Goal: Task Accomplishment & Management: Complete application form

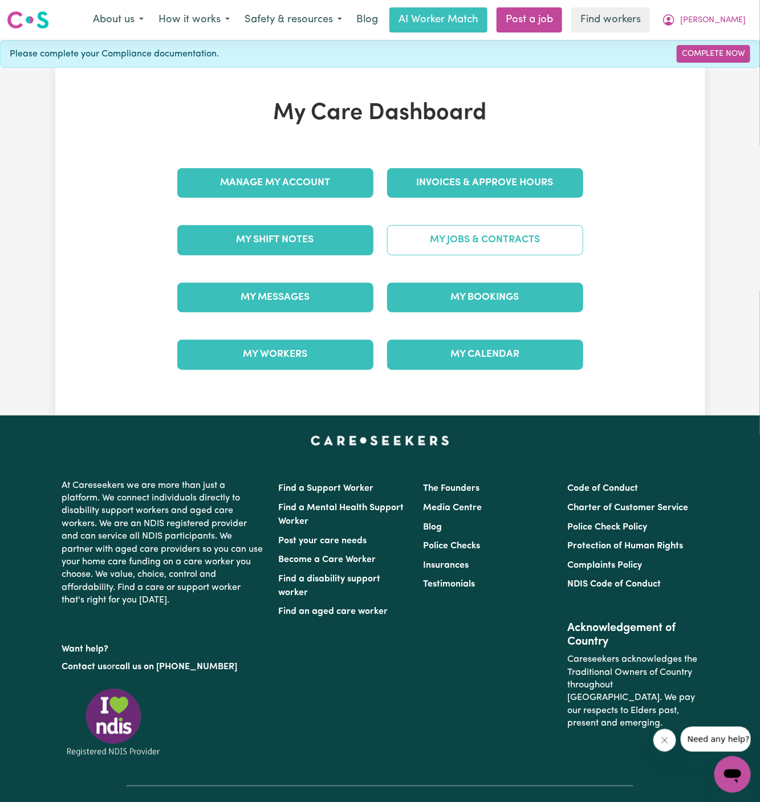
click at [519, 238] on link "My Jobs & Contracts" at bounding box center [485, 240] width 196 height 30
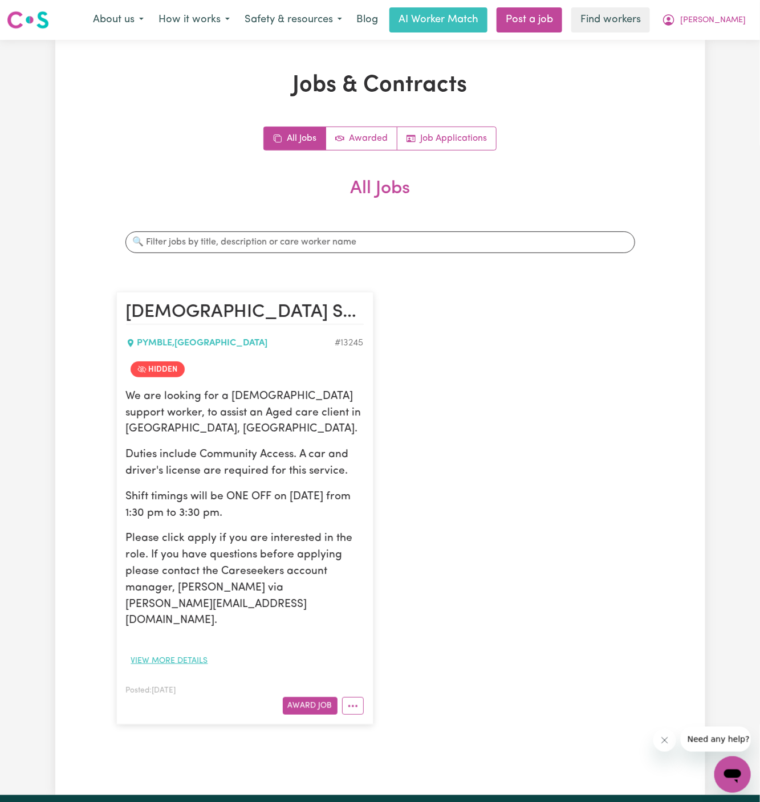
click at [178, 652] on button "View more details" at bounding box center [169, 661] width 87 height 18
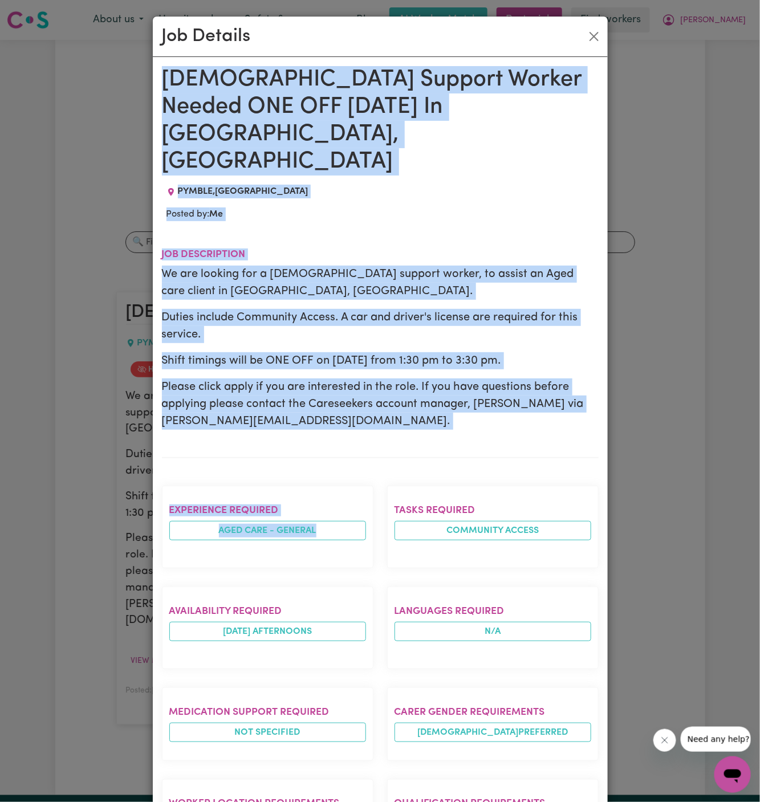
drag, startPoint x: 163, startPoint y: 80, endPoint x: 290, endPoint y: 725, distance: 657.9
click at [290, 725] on div "Male Support Worker Needed ONE OFF 16/10 Wednesday In Pymble, NSW PYMBLE , New …" at bounding box center [380, 649] width 437 height 1167
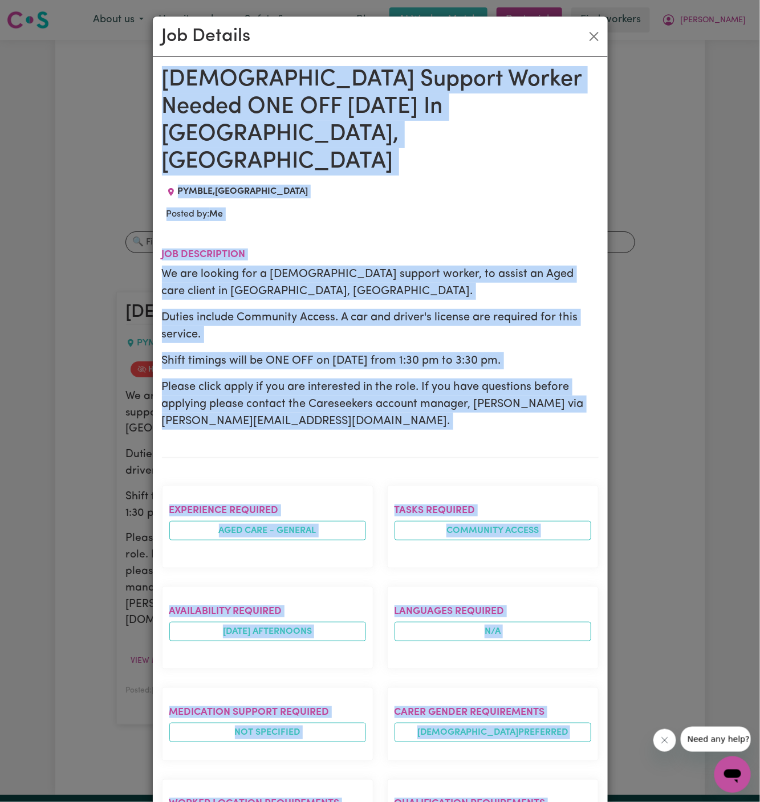
scroll to position [397, 0]
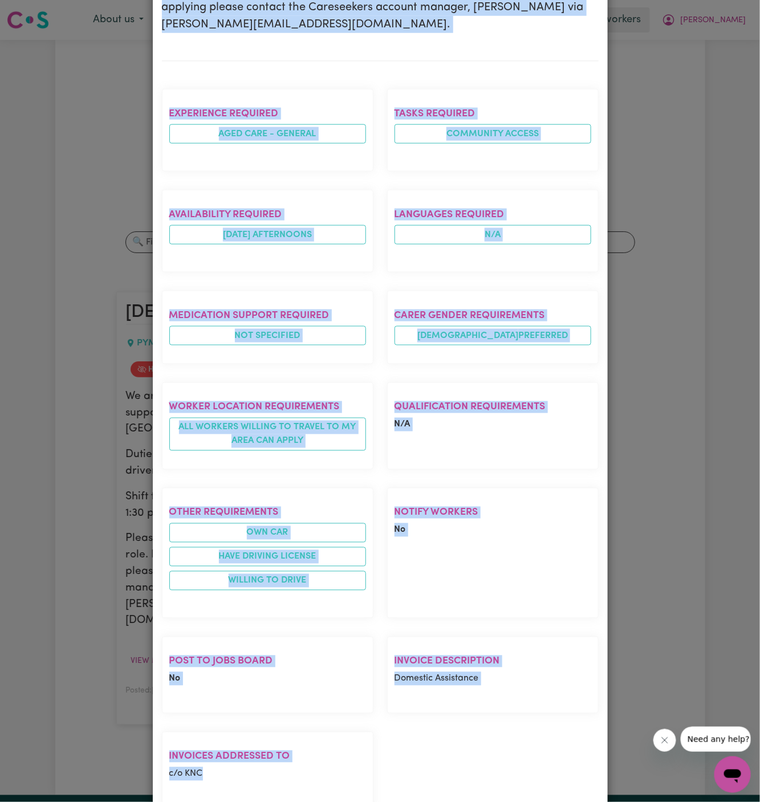
copy div "Male Support Worker Needed ONE OFF 16/10 Wednesday In Pymble, NSW PYMBLE , New …"
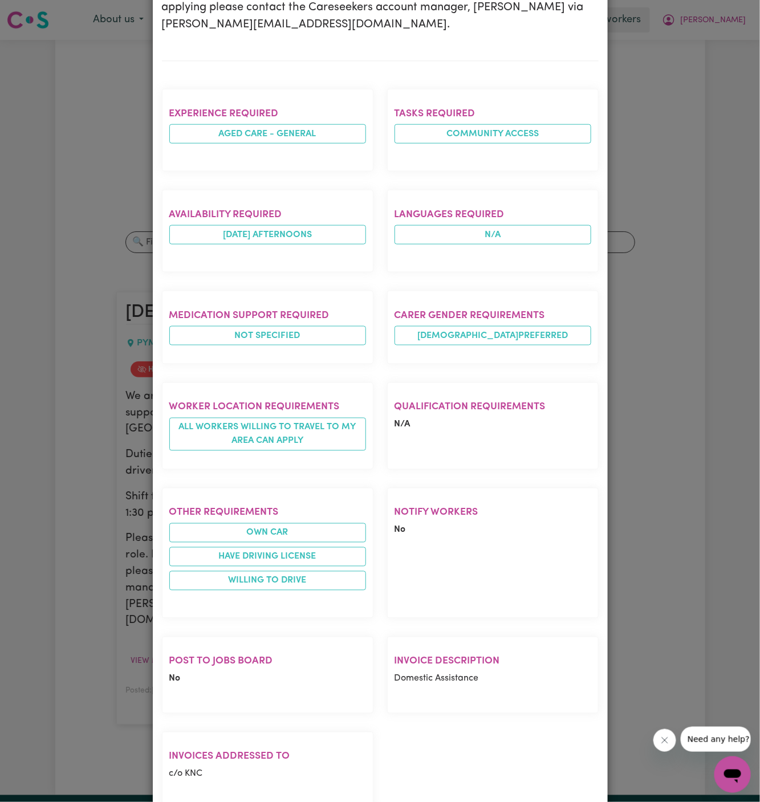
click at [457, 651] on section "Invoice description Domestic Assistance" at bounding box center [493, 675] width 212 height 77
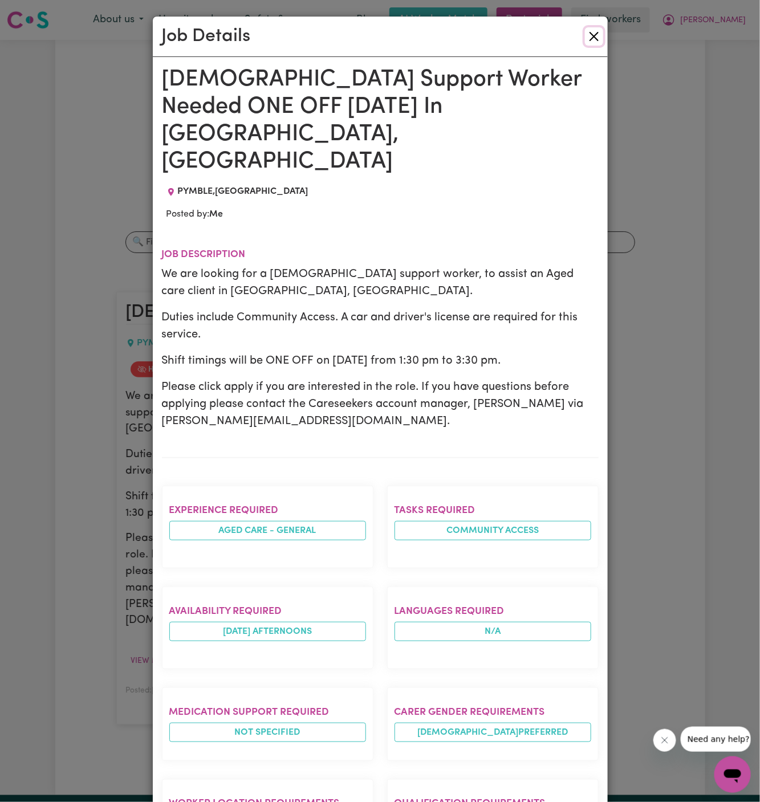
click at [592, 35] on button "Close" at bounding box center [594, 36] width 18 height 18
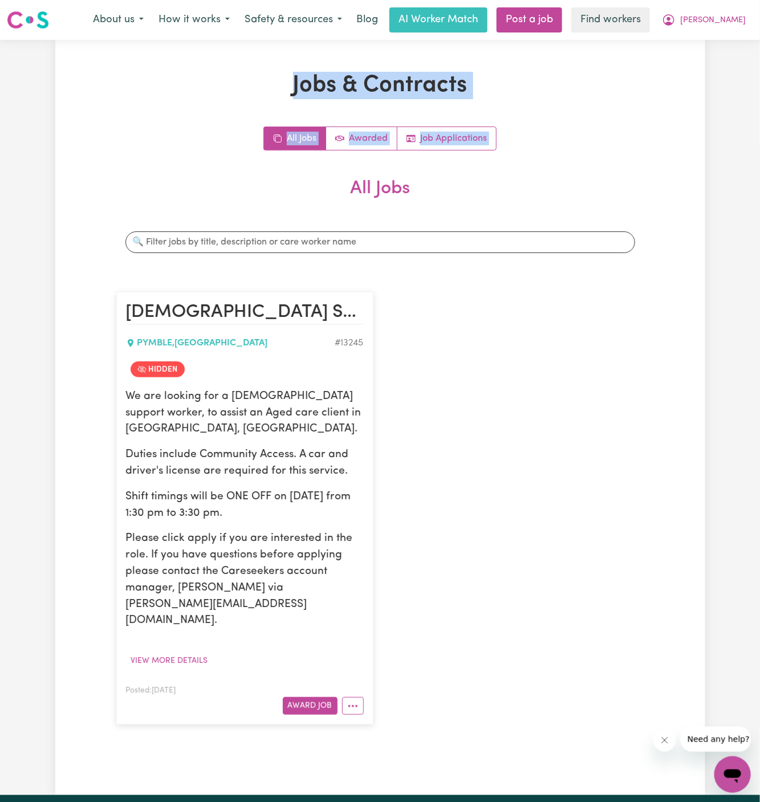
click at [111, 0] on html "Menu About us How it works Safety & resources Blog AI Worker Match Post a job F…" at bounding box center [380, 643] width 760 height 1286
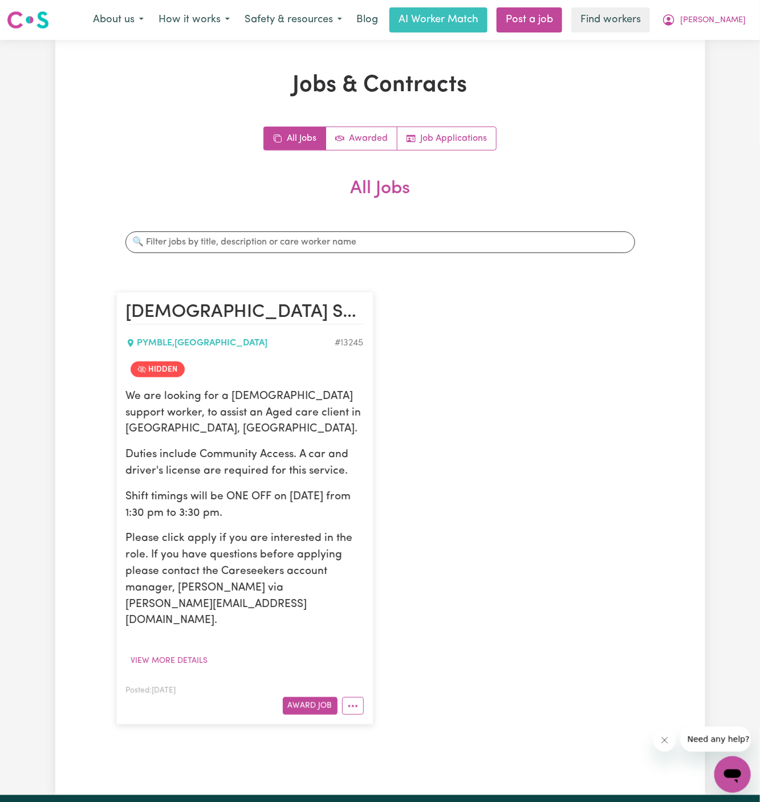
click at [510, 311] on div "Male Support Worker Needed ONE OFF 16/10 Wednesday In Pymble, NSW PYMBLE , New …" at bounding box center [380, 509] width 542 height 456
click at [562, 23] on link "Post a job" at bounding box center [530, 19] width 66 height 25
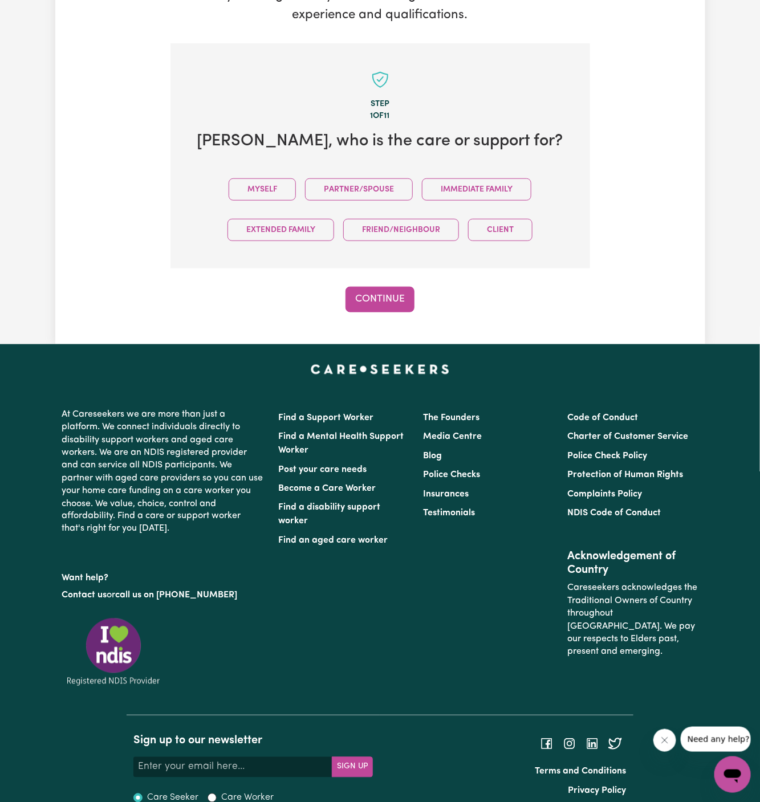
scroll to position [284, 0]
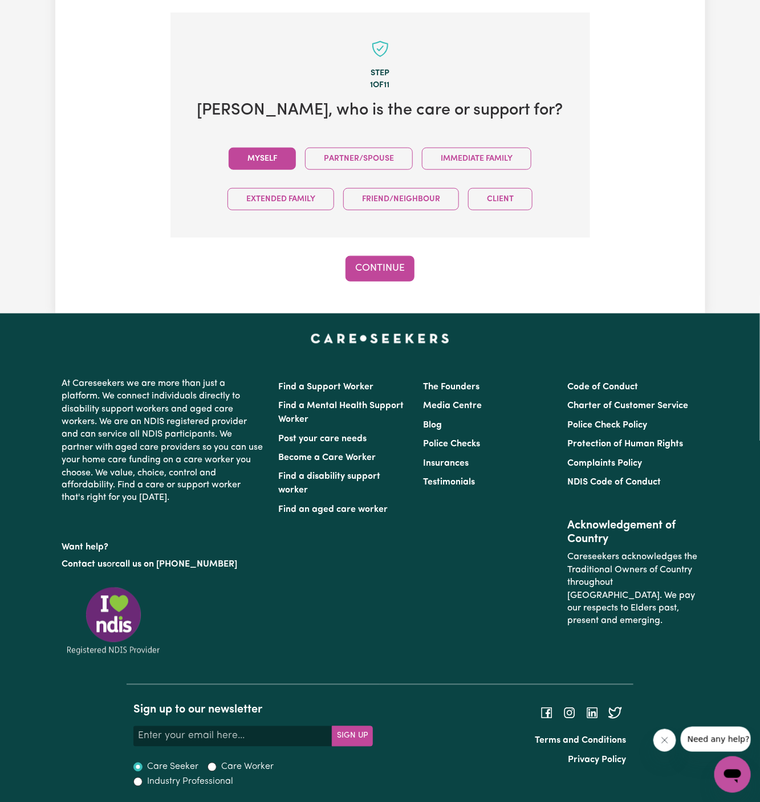
click at [272, 163] on button "Myself" at bounding box center [262, 159] width 67 height 22
click at [373, 263] on button "Continue" at bounding box center [380, 268] width 69 height 25
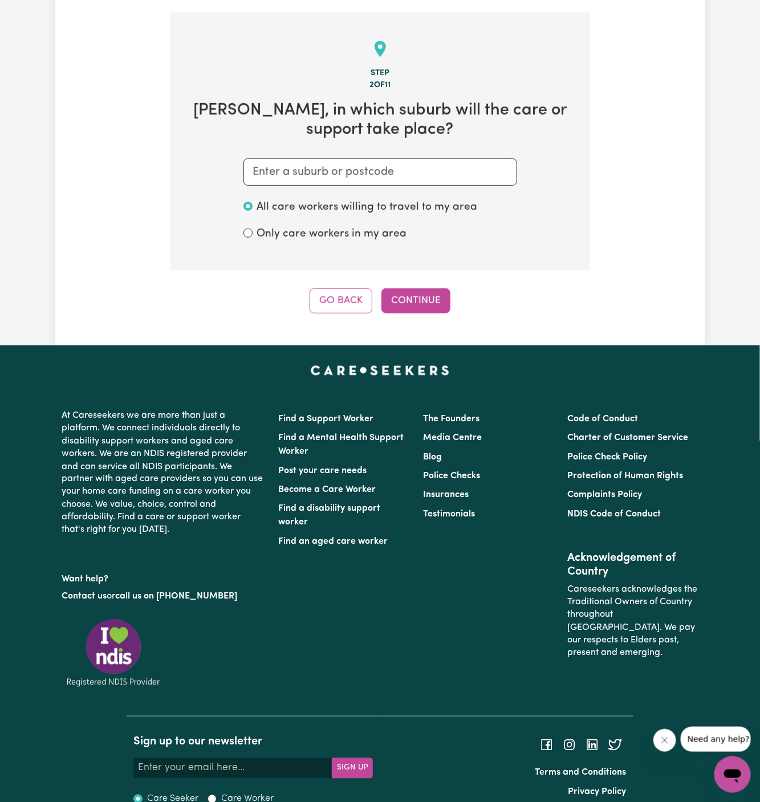
scroll to position [296, 0]
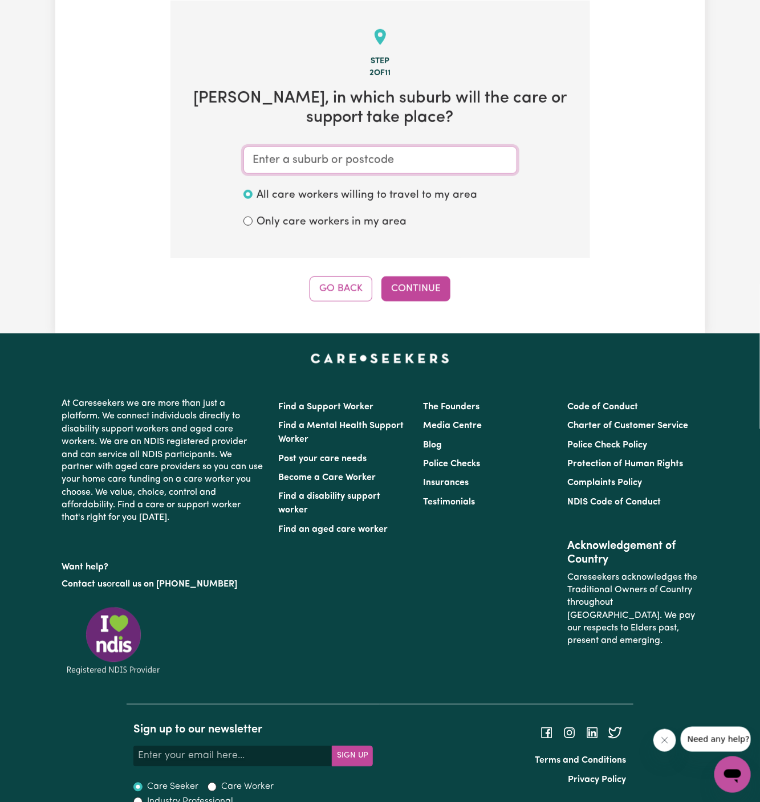
click at [382, 159] on input "text" at bounding box center [380, 160] width 274 height 27
click at [429, 158] on input "text" at bounding box center [380, 160] width 274 height 27
paste input "Pymble"
type input "Pymble"
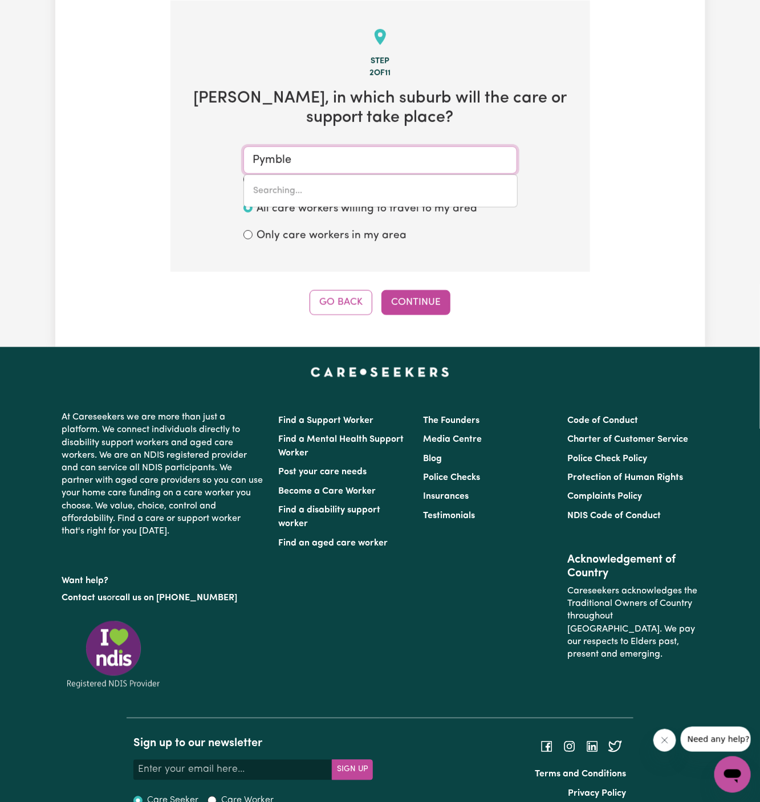
type input "Pymble, New South Wales, 2073"
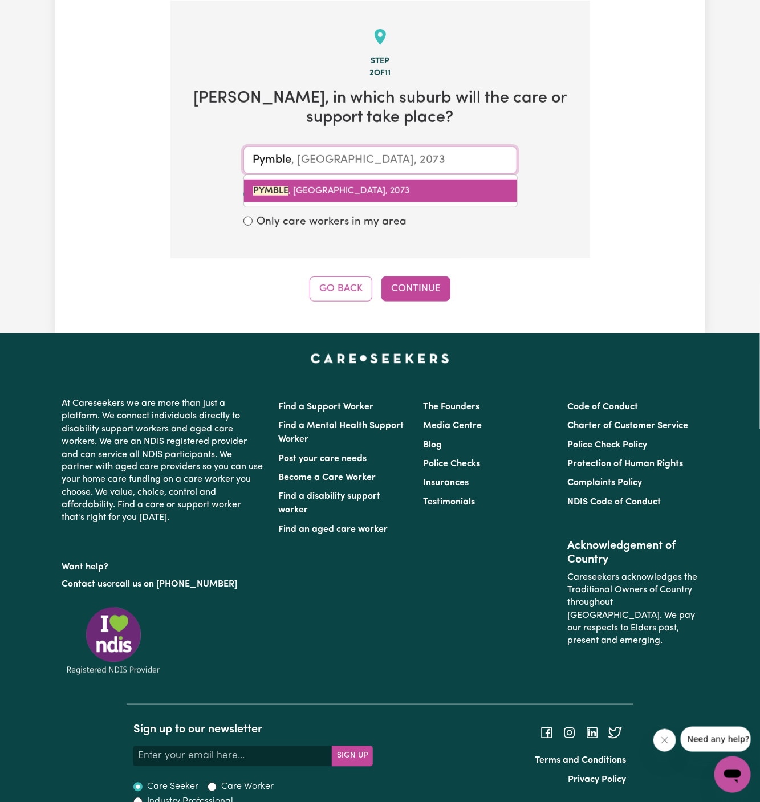
click at [352, 191] on span "PYMBLE , New South Wales, 2073" at bounding box center [331, 190] width 157 height 9
type input "PYMBLE, New South Wales, 2073"
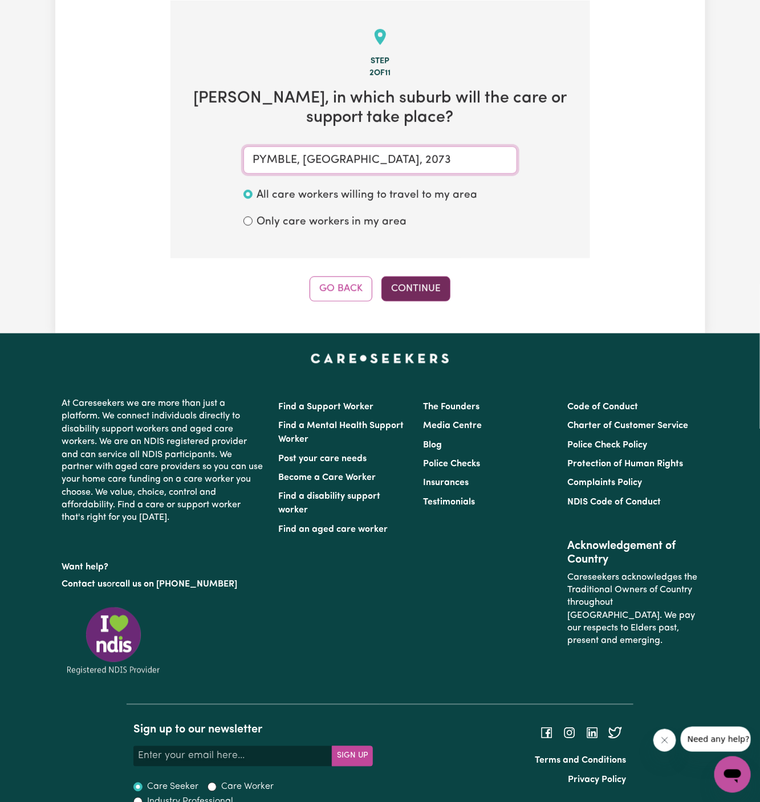
type input "PYMBLE, New South Wales, 2073"
click at [438, 292] on button "Continue" at bounding box center [415, 289] width 69 height 25
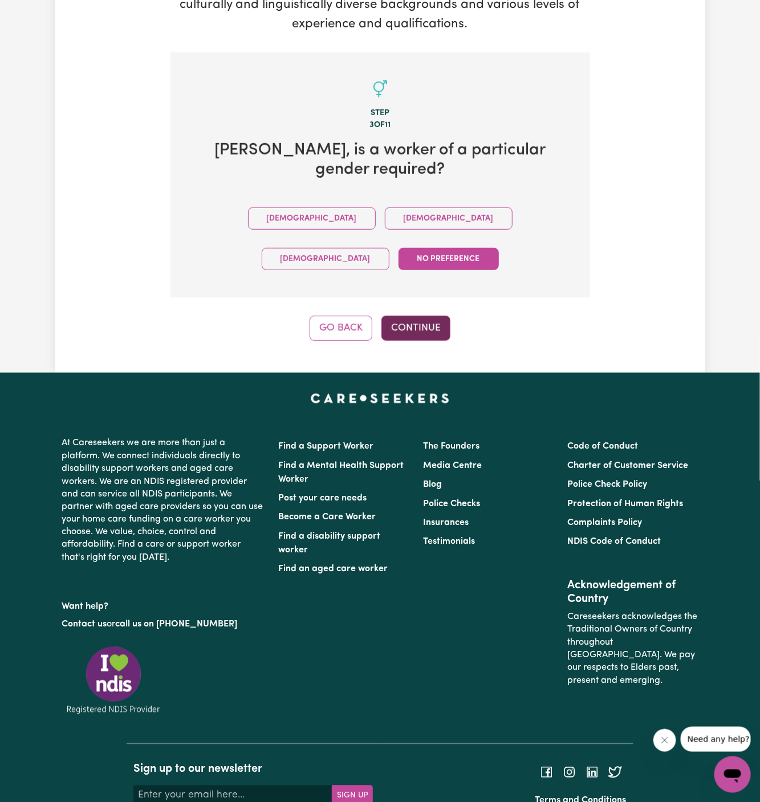
click at [416, 316] on button "Continue" at bounding box center [415, 328] width 69 height 25
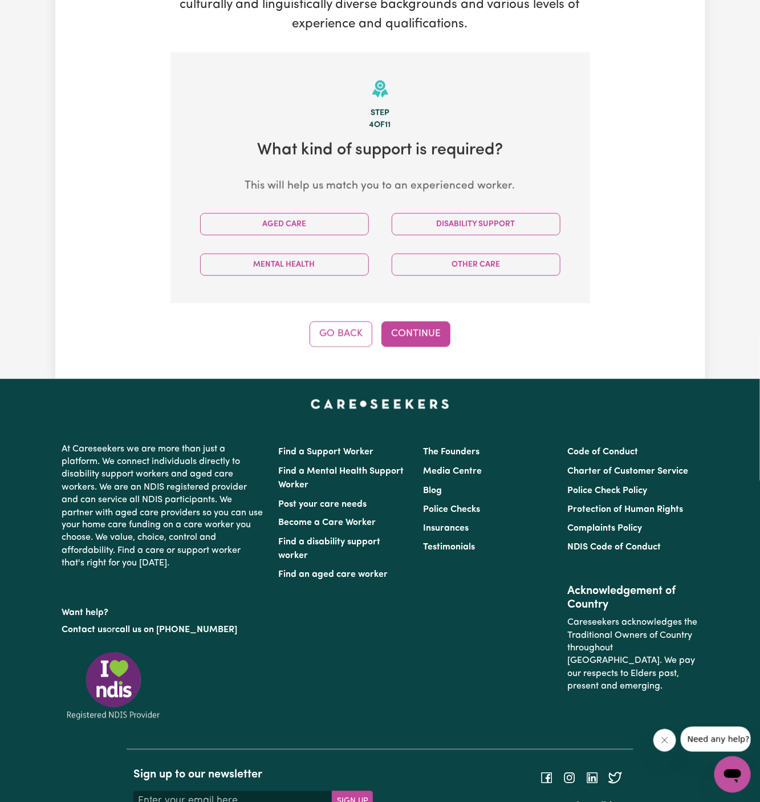
scroll to position [296, 0]
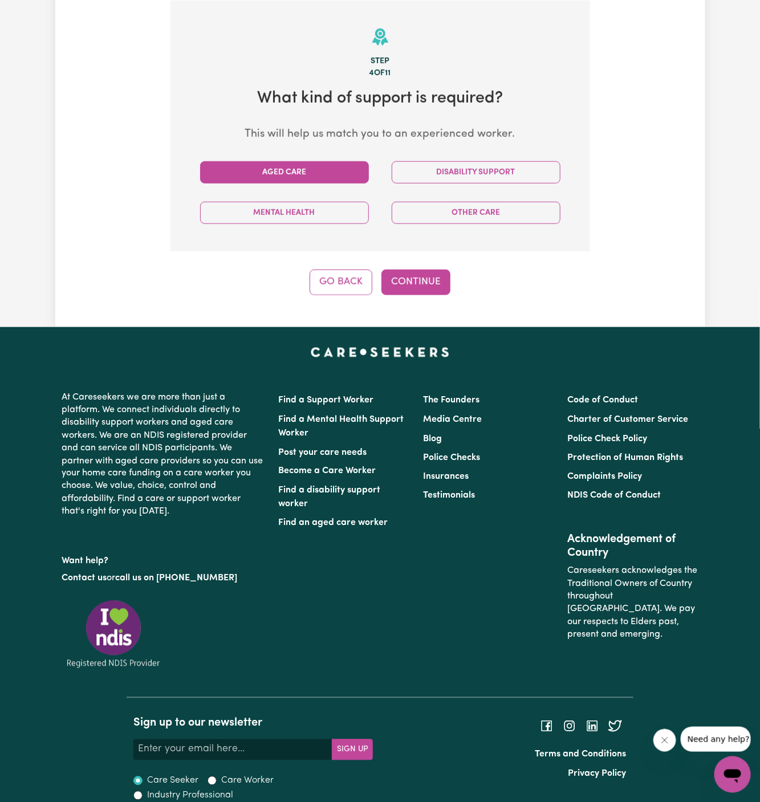
click at [350, 172] on button "Aged Care" at bounding box center [284, 172] width 169 height 22
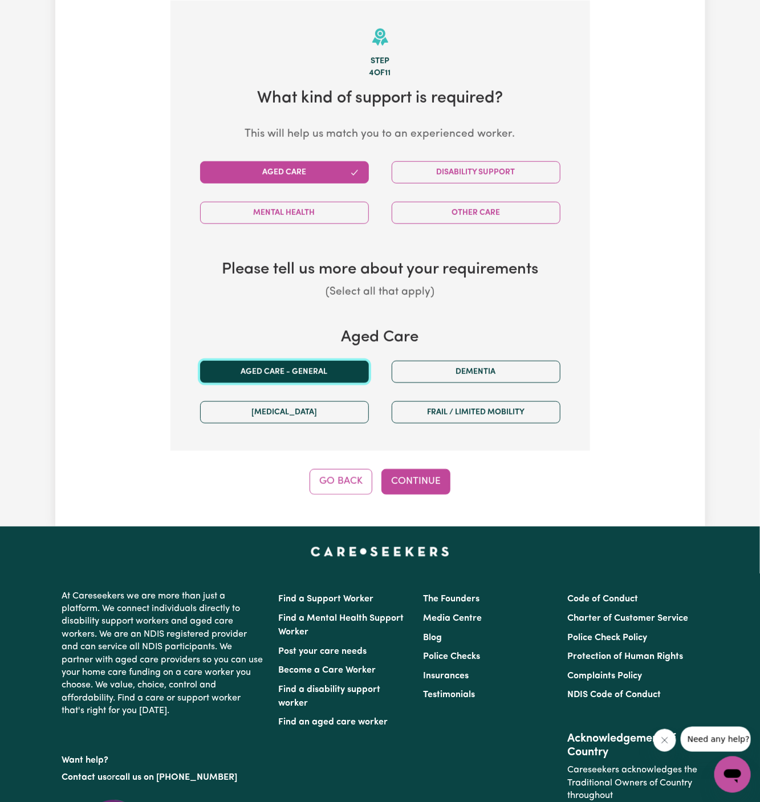
click at [318, 379] on button "Aged care - General" at bounding box center [284, 372] width 169 height 22
click at [417, 473] on button "Continue" at bounding box center [415, 481] width 69 height 25
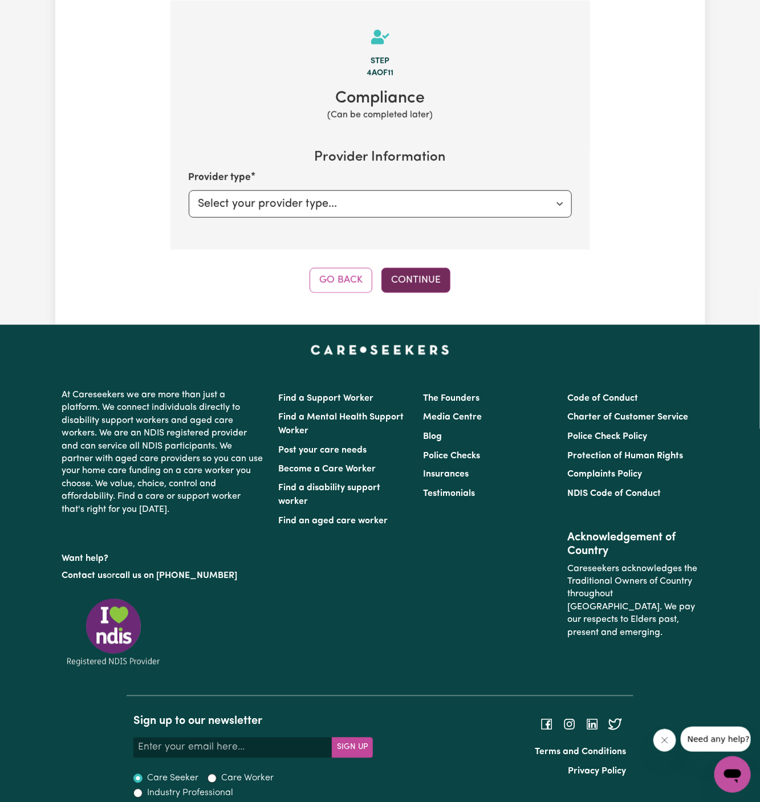
click at [418, 278] on button "Continue" at bounding box center [415, 280] width 69 height 25
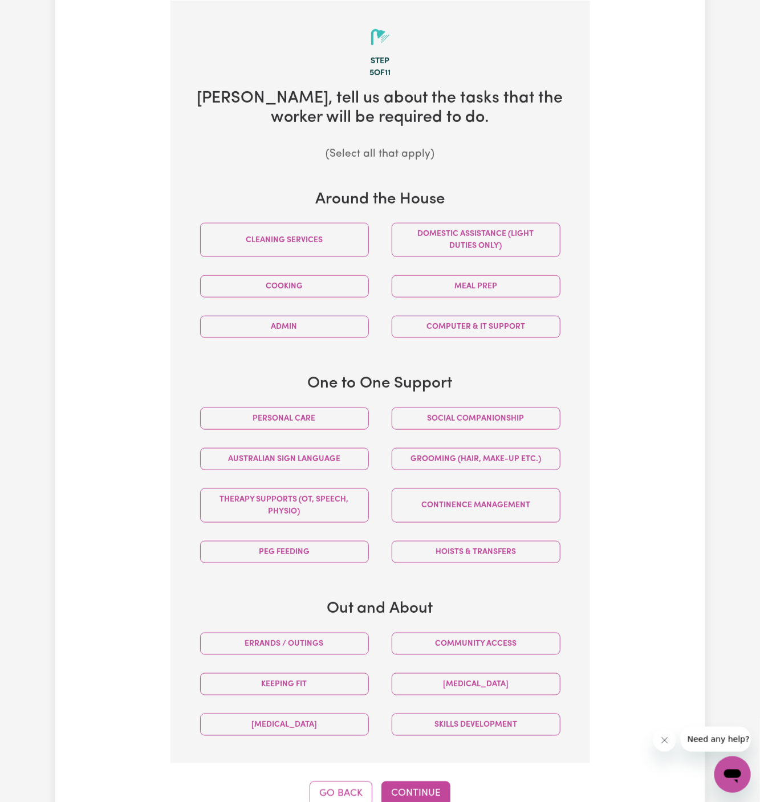
click at [485, 400] on div "Social companionship" at bounding box center [476, 419] width 192 height 40
click at [513, 639] on button "Community access" at bounding box center [476, 644] width 169 height 22
click at [428, 795] on button "Continue" at bounding box center [415, 794] width 69 height 25
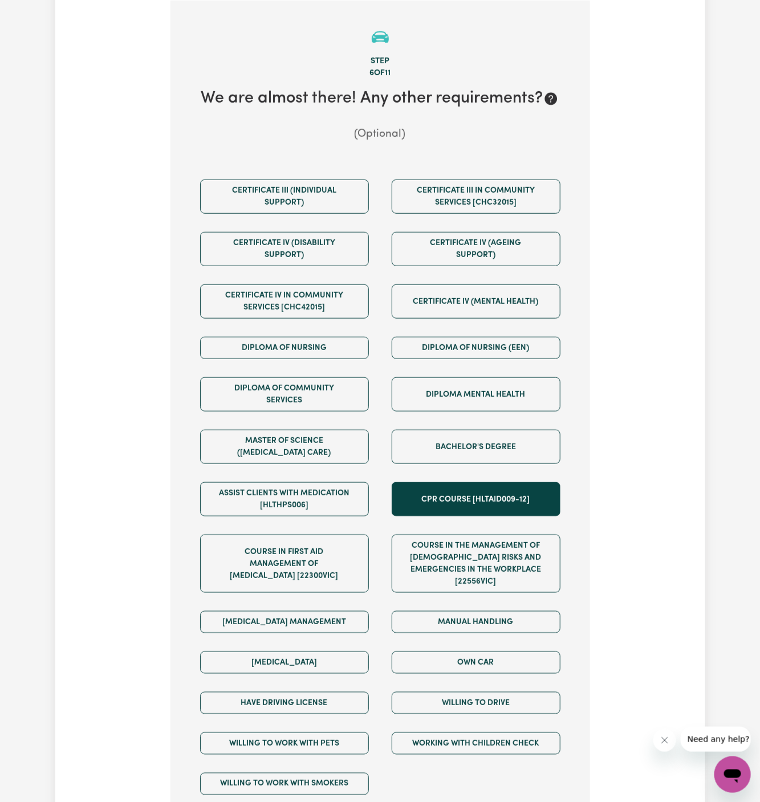
scroll to position [429, 0]
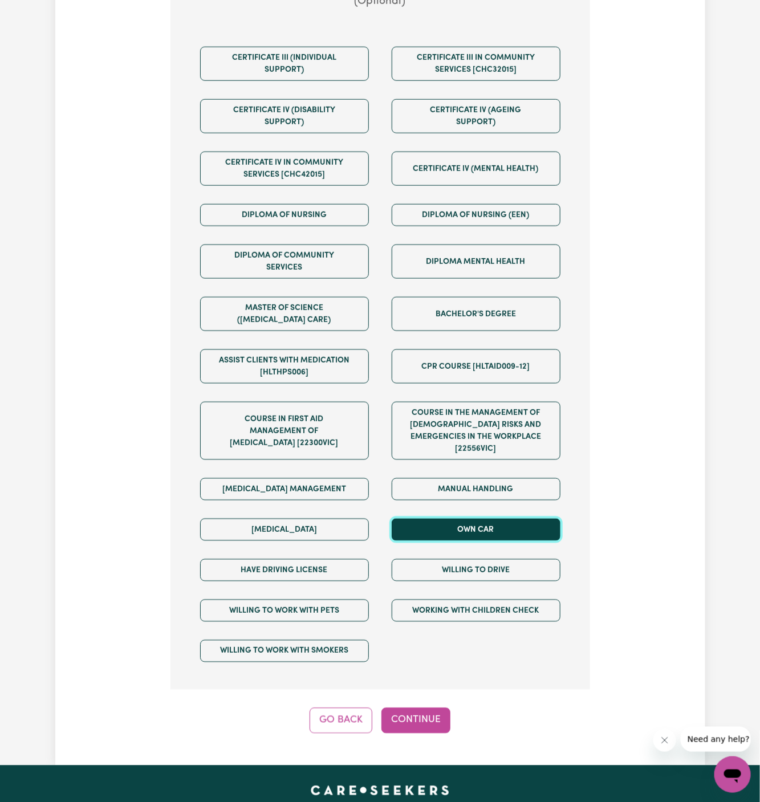
click at [498, 525] on button "Own Car" at bounding box center [476, 530] width 169 height 22
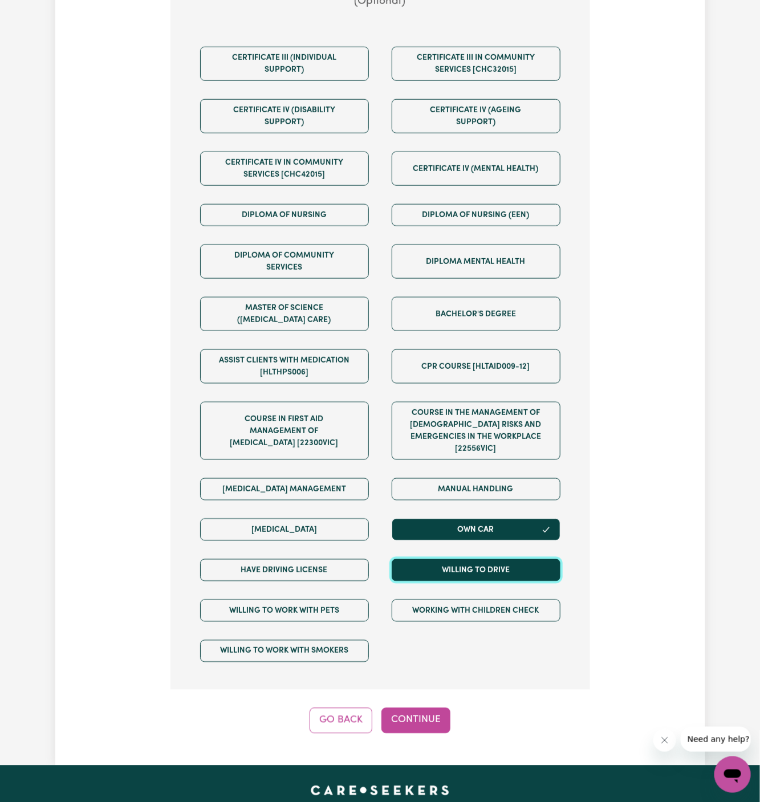
click at [498, 559] on button "Willing to drive" at bounding box center [476, 570] width 169 height 22
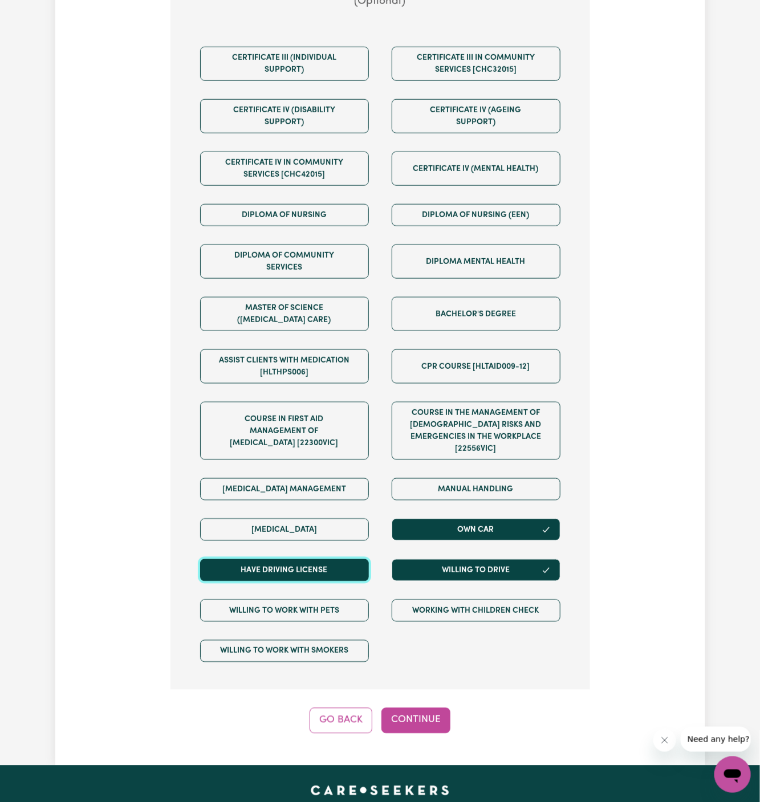
click at [301, 561] on button "Have driving license" at bounding box center [284, 570] width 169 height 22
click at [439, 708] on button "Continue" at bounding box center [415, 720] width 69 height 25
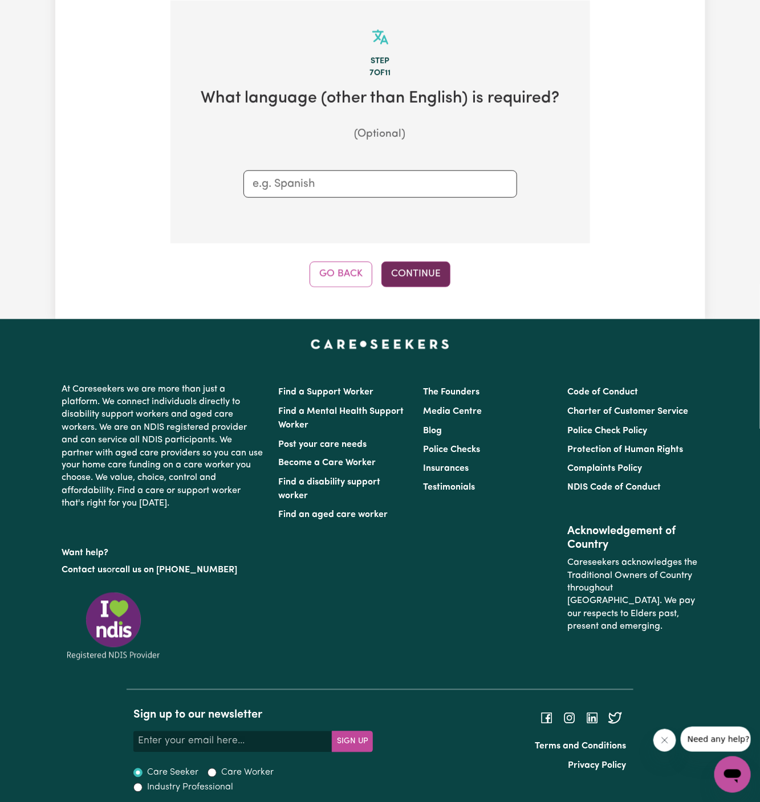
click at [416, 274] on button "Continue" at bounding box center [415, 274] width 69 height 25
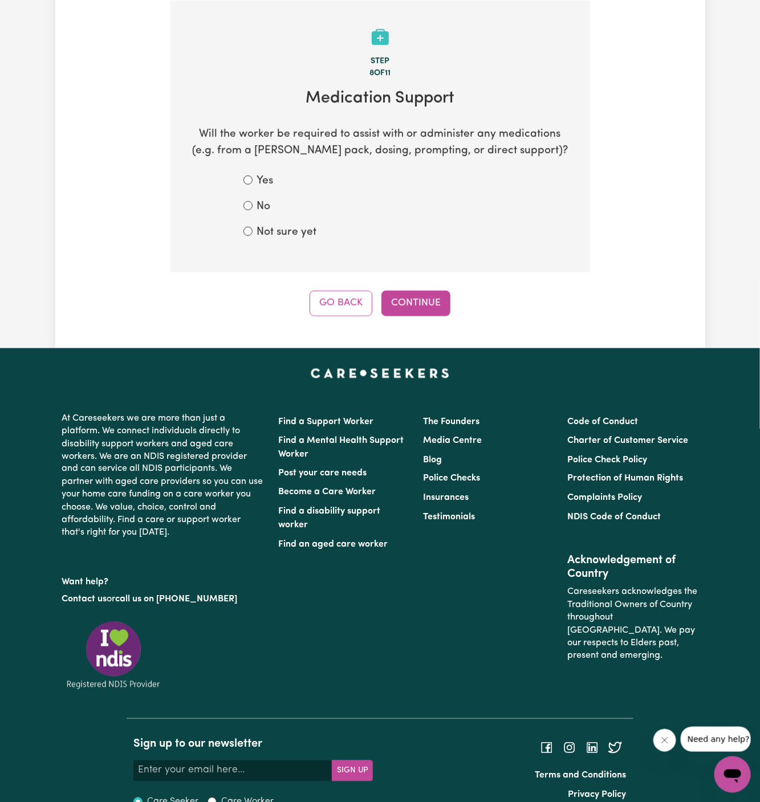
click at [276, 238] on label "Not sure yet" at bounding box center [287, 233] width 60 height 17
click at [253, 236] on input "Not sure yet" at bounding box center [247, 231] width 9 height 9
radio input "true"
click at [263, 206] on label "No" at bounding box center [264, 207] width 14 height 17
click at [253, 206] on input "No" at bounding box center [247, 205] width 9 height 9
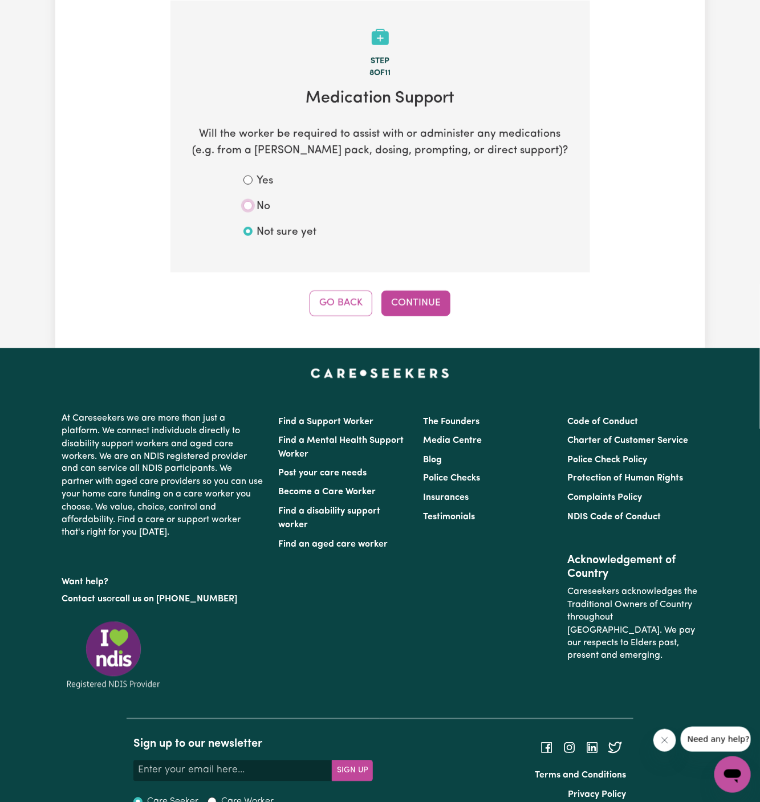
radio input "true"
click at [443, 309] on button "Continue" at bounding box center [415, 303] width 69 height 25
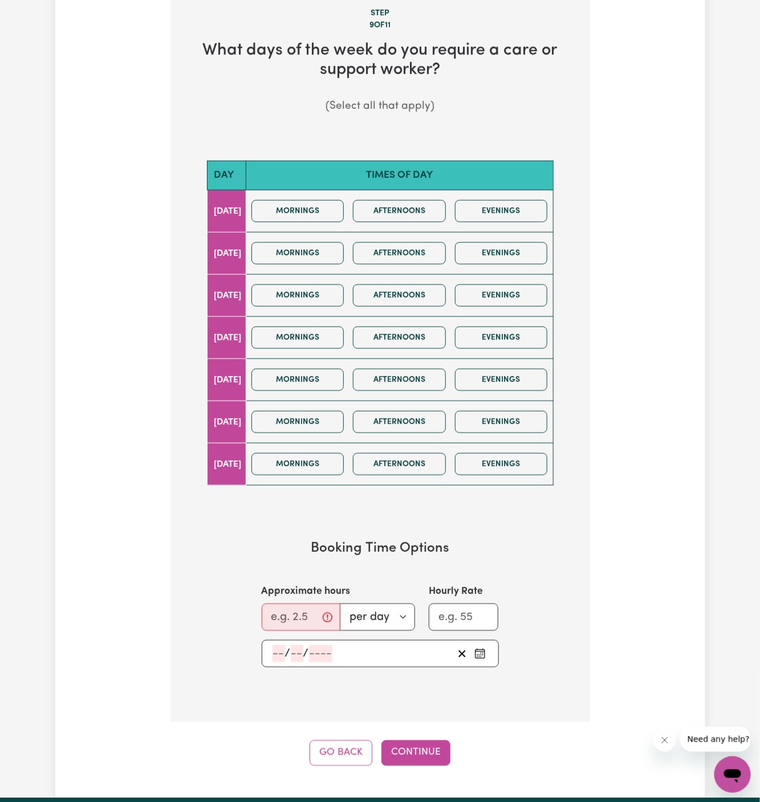
scroll to position [351, 0]
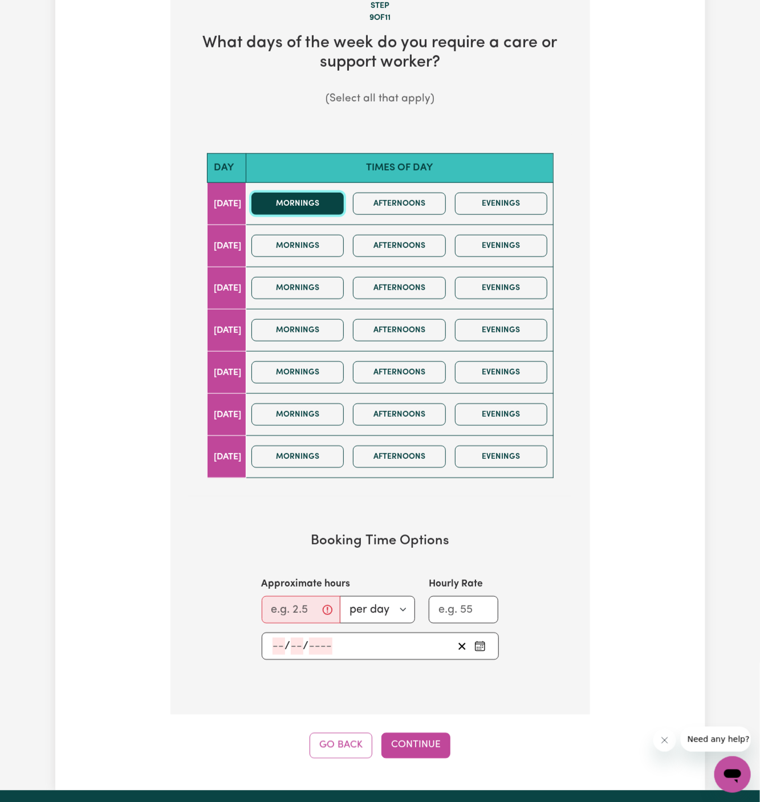
click at [337, 205] on button "Mornings" at bounding box center [297, 204] width 93 height 22
click at [390, 207] on button "Afternoons" at bounding box center [399, 204] width 93 height 22
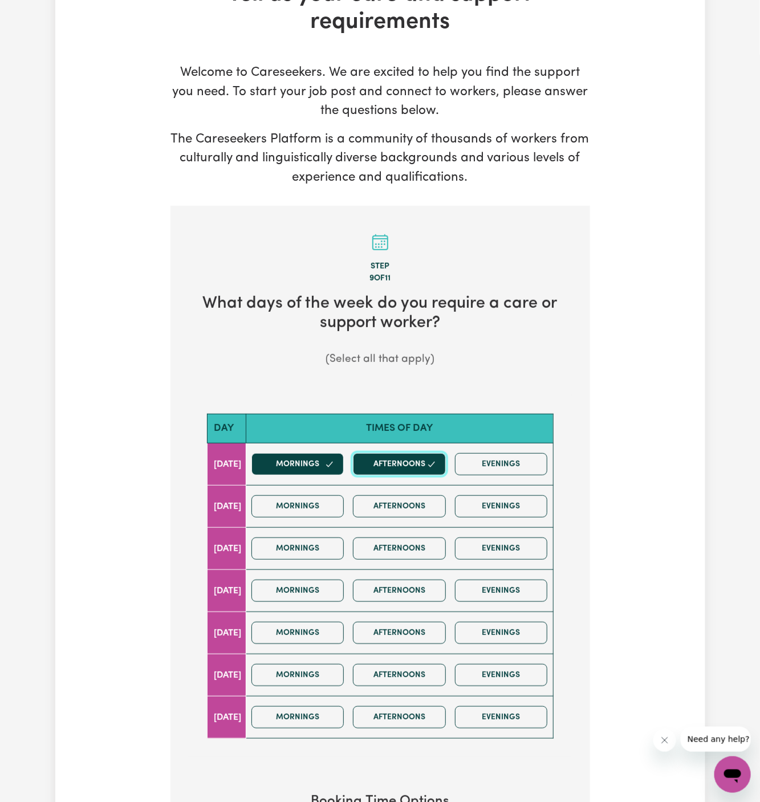
scroll to position [0, 0]
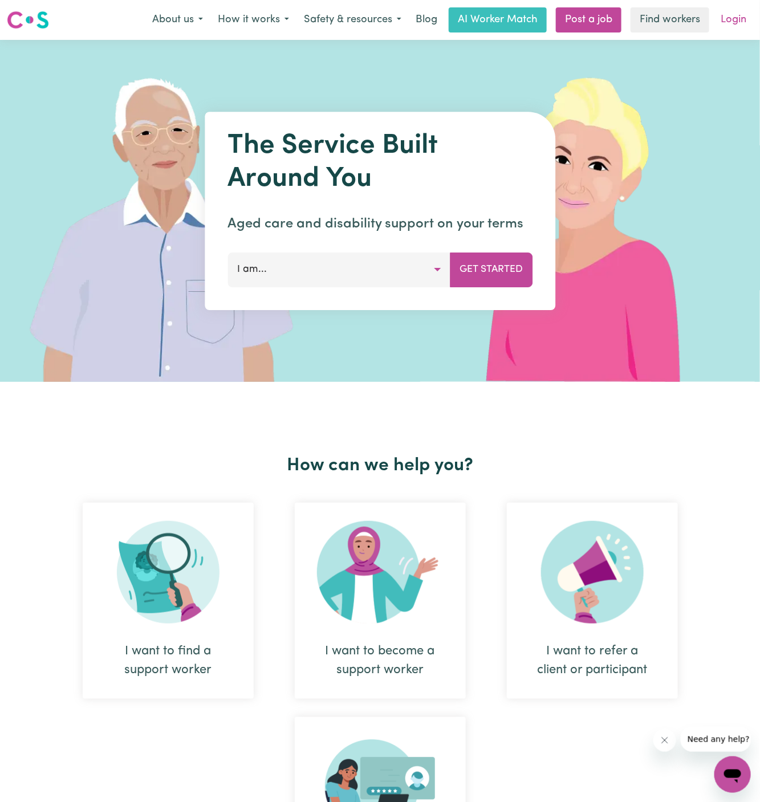
click at [731, 17] on link "Login" at bounding box center [733, 19] width 39 height 25
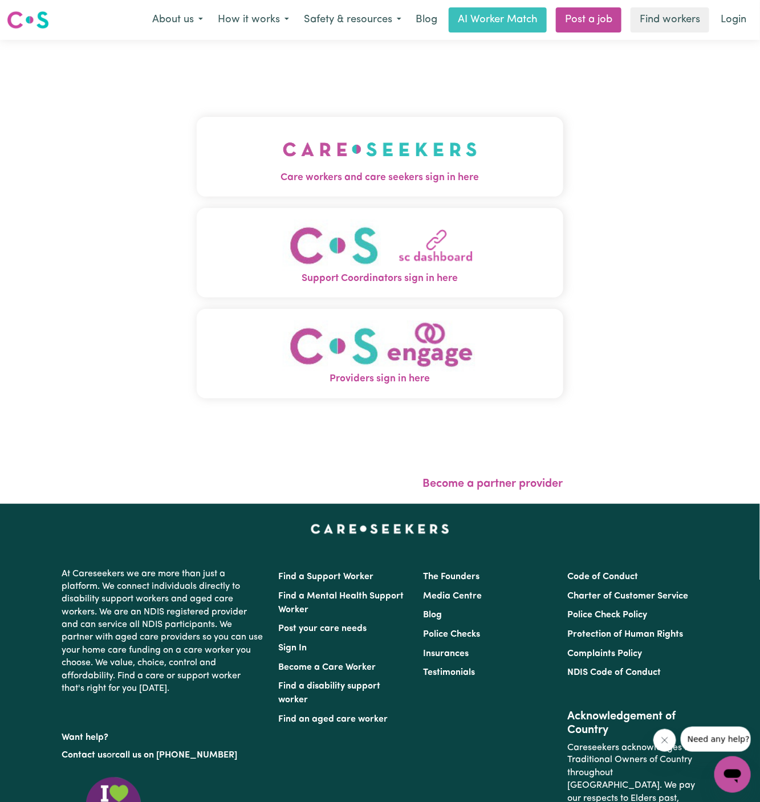
click at [317, 181] on span "Care workers and care seekers sign in here" at bounding box center [380, 177] width 367 height 15
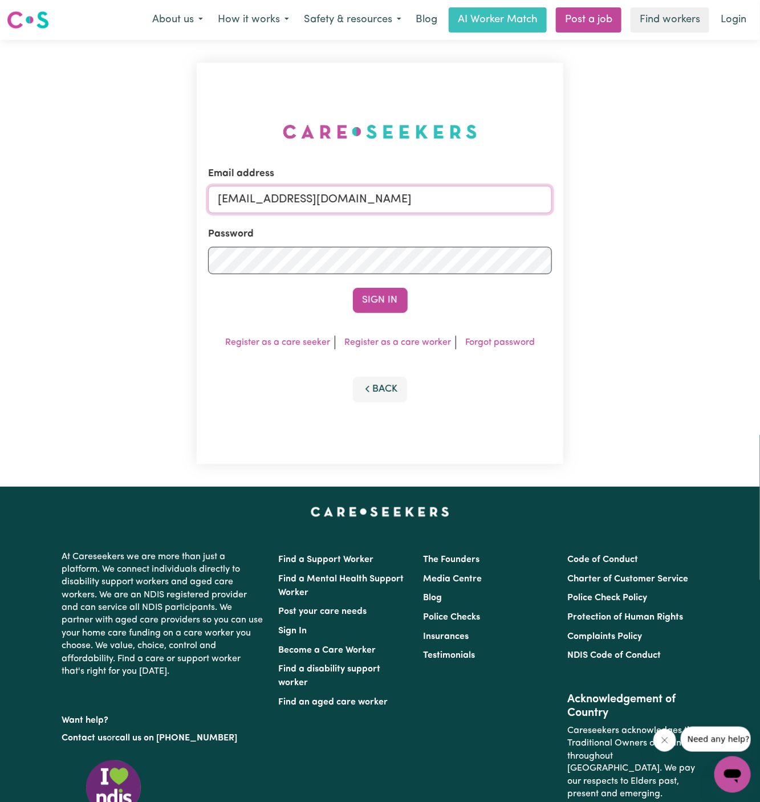
drag, startPoint x: 275, startPoint y: 202, endPoint x: 655, endPoint y: 244, distance: 382.1
click at [655, 244] on div "Email address [EMAIL_ADDRESS][DOMAIN_NAME] Password Sign In Register as a care …" at bounding box center [380, 263] width 760 height 447
click at [275, 199] on input "[EMAIL_ADDRESS][DOMAIN_NAME]" at bounding box center [380, 199] width 344 height 27
drag, startPoint x: 275, startPoint y: 199, endPoint x: 564, endPoint y: 196, distance: 288.5
click at [564, 196] on div "Email address [EMAIL_ADDRESS][DOMAIN_NAME] Password Sign In Register as a care …" at bounding box center [380, 263] width 380 height 447
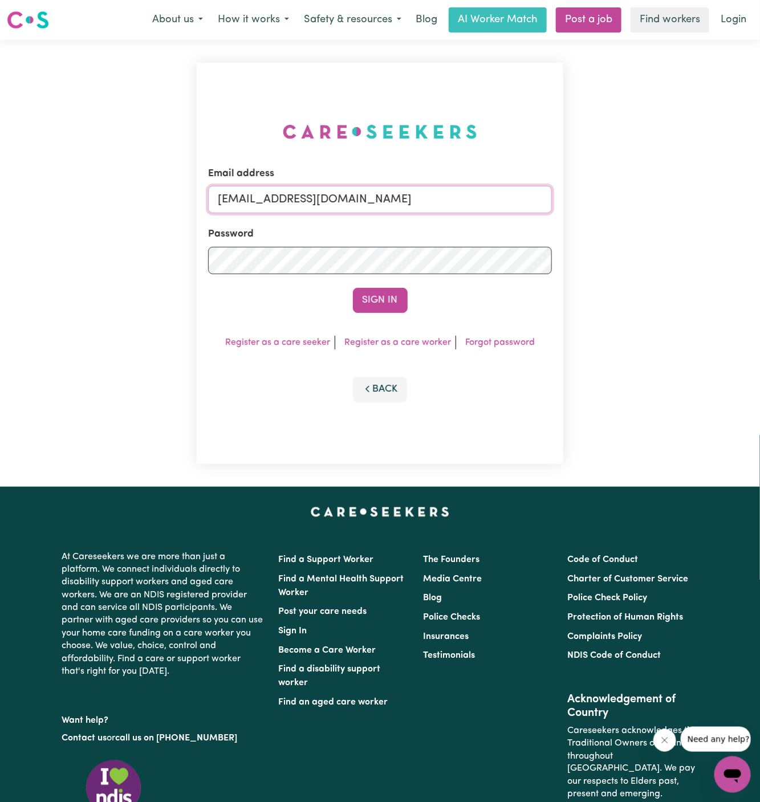
paste input "ZouhairSnounouESS"
type input "[EMAIL_ADDRESS][DOMAIN_NAME]"
click at [353, 288] on button "Sign In" at bounding box center [380, 300] width 55 height 25
